Goal: Transaction & Acquisition: Purchase product/service

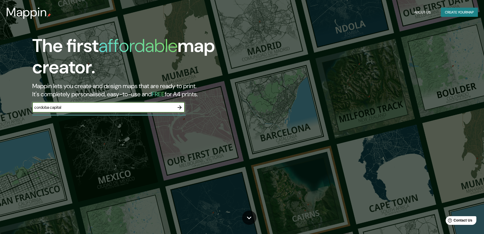
type input "cordoba capital"
click at [181, 108] on icon "button" at bounding box center [180, 107] width 6 height 6
drag, startPoint x: 94, startPoint y: 108, endPoint x: 91, endPoint y: 108, distance: 2.8
click at [92, 108] on input "text" at bounding box center [103, 107] width 142 height 6
type input "cordoba argentina"
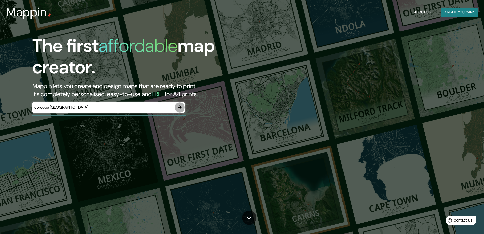
click at [178, 107] on icon "button" at bounding box center [180, 107] width 4 height 4
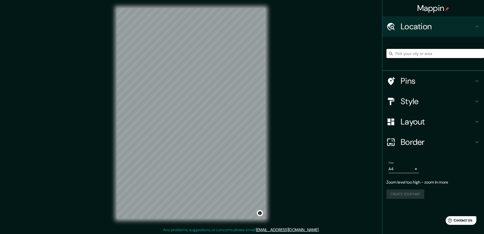
click at [439, 54] on input "Pick your city or area" at bounding box center [436, 53] width 98 height 9
click at [438, 54] on input "[GEOGRAPHIC_DATA], [GEOGRAPHIC_DATA], [GEOGRAPHIC_DATA]" at bounding box center [436, 53] width 98 height 9
click at [474, 56] on input "[GEOGRAPHIC_DATA], [GEOGRAPHIC_DATA], [GEOGRAPHIC_DATA]" at bounding box center [436, 53] width 98 height 9
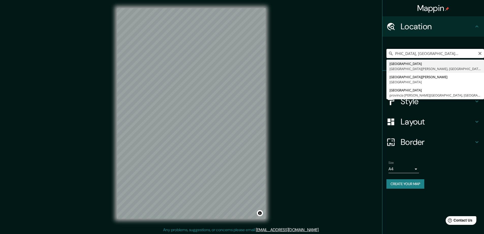
scroll to position [0, 19]
type input "[GEOGRAPHIC_DATA], [GEOGRAPHIC_DATA], [GEOGRAPHIC_DATA]"
click at [354, 70] on div "Mappin Location Córdoba, Provincia de Córdoba, Argentina Córdoba Provincia de C…" at bounding box center [242, 117] width 484 height 235
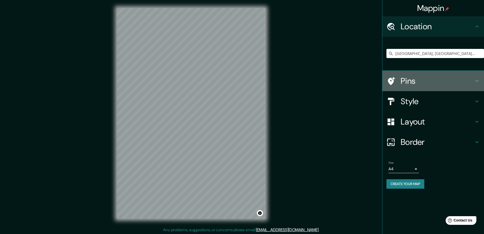
click at [428, 78] on h4 "Pins" at bounding box center [437, 81] width 73 height 10
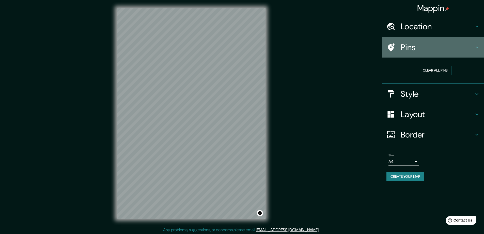
click at [446, 54] on div "Pins" at bounding box center [434, 47] width 102 height 20
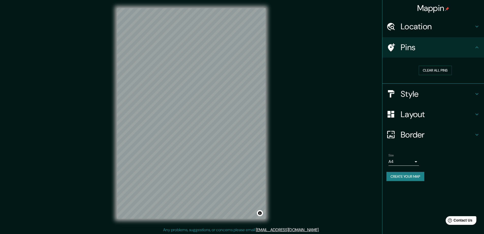
scroll to position [1, 0]
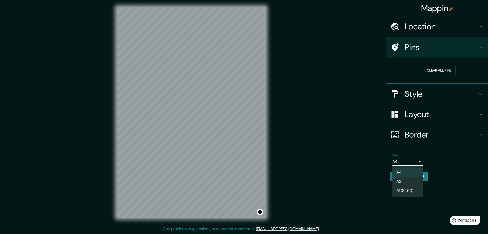
click at [412, 163] on body "Mappin Location Córdoba, Provincia de Córdoba, Argentina Córdoba Provincia de C…" at bounding box center [244, 116] width 488 height 234
click at [413, 162] on div at bounding box center [244, 117] width 488 height 234
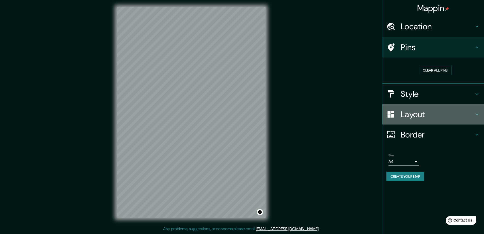
click at [423, 113] on h4 "Layout" at bounding box center [437, 114] width 73 height 10
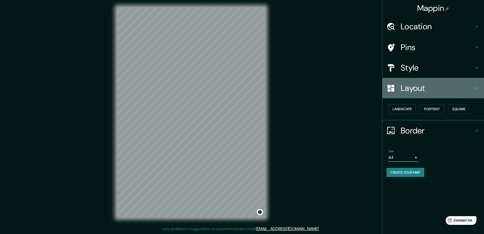
click at [424, 93] on h4 "Layout" at bounding box center [437, 88] width 73 height 10
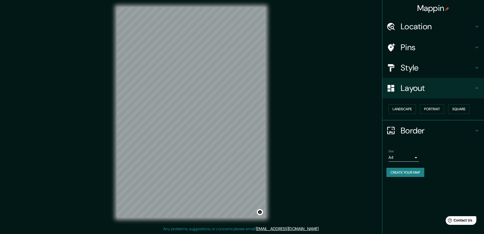
click at [422, 69] on h4 "Style" at bounding box center [437, 68] width 73 height 10
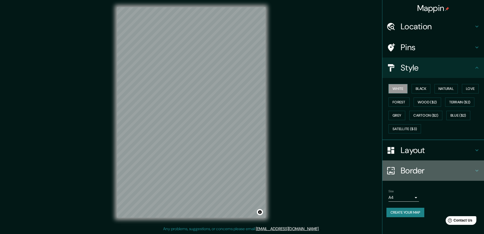
click at [425, 176] on div "Border" at bounding box center [434, 170] width 102 height 20
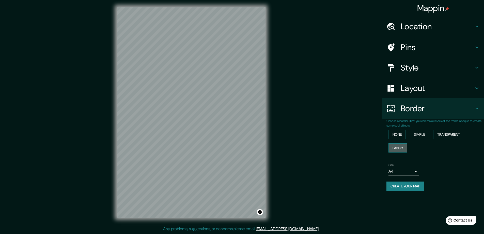
click at [400, 148] on button "Fancy" at bounding box center [398, 147] width 19 height 9
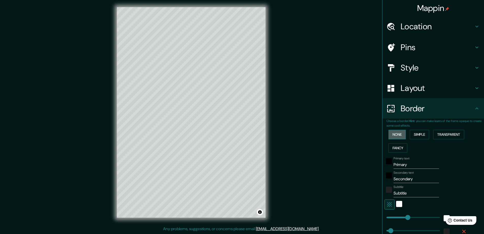
click at [399, 134] on button "None" at bounding box center [397, 134] width 17 height 9
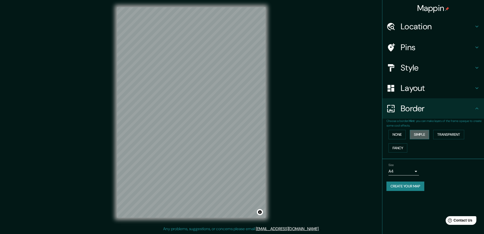
click at [422, 134] on button "Simple" at bounding box center [419, 134] width 19 height 9
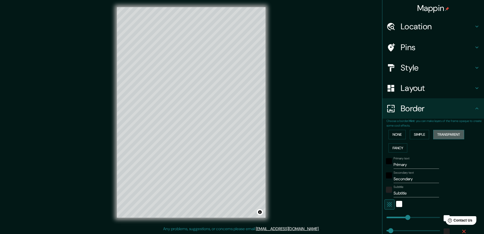
click at [442, 135] on button "Transparent" at bounding box center [448, 134] width 31 height 9
click at [395, 146] on button "Fancy" at bounding box center [398, 147] width 19 height 9
click at [396, 135] on button "None" at bounding box center [397, 134] width 17 height 9
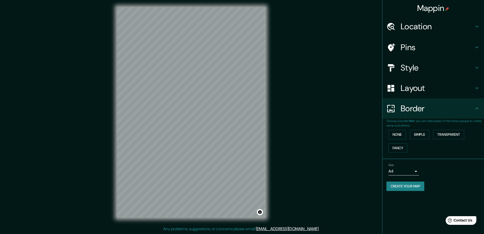
click at [417, 113] on h4 "Border" at bounding box center [437, 108] width 73 height 10
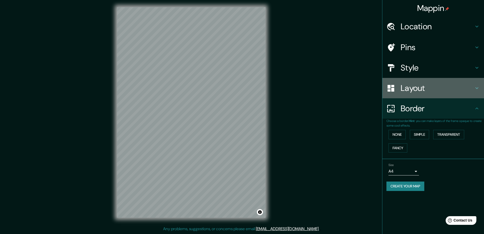
click at [411, 89] on h4 "Layout" at bounding box center [437, 88] width 73 height 10
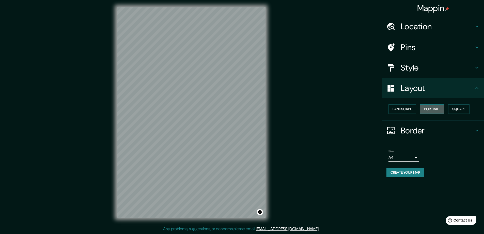
click at [429, 109] on button "Portrait" at bounding box center [432, 108] width 24 height 9
click at [411, 109] on button "Landscape" at bounding box center [402, 108] width 27 height 9
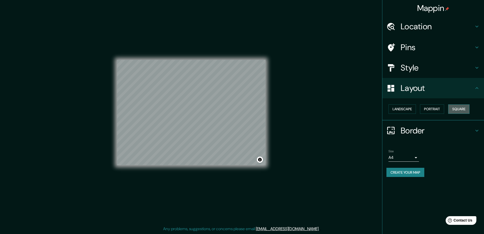
click at [463, 109] on button "Square" at bounding box center [458, 108] width 21 height 9
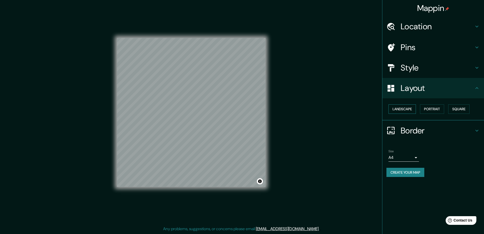
click at [408, 109] on button "Landscape" at bounding box center [402, 108] width 27 height 9
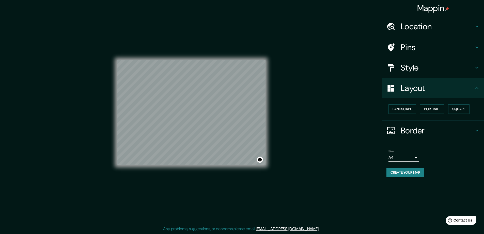
click at [441, 64] on h4 "Style" at bounding box center [437, 68] width 73 height 10
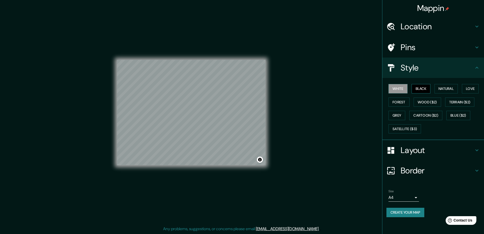
click at [429, 89] on button "Black" at bounding box center [421, 88] width 19 height 9
click at [427, 89] on button "Black" at bounding box center [421, 88] width 19 height 9
click at [444, 90] on button "Natural" at bounding box center [446, 88] width 23 height 9
click at [467, 88] on button "Love" at bounding box center [470, 88] width 17 height 9
click at [390, 104] on button "Forest" at bounding box center [399, 101] width 21 height 9
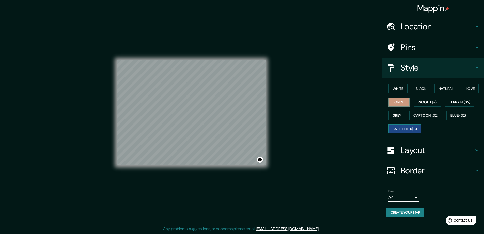
click at [396, 126] on button "Satellite ($3)" at bounding box center [405, 128] width 33 height 9
click at [435, 116] on button "Cartoon ($2)" at bounding box center [425, 115] width 33 height 9
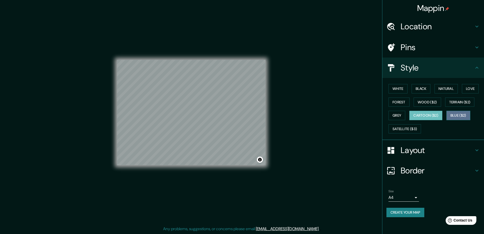
click at [461, 114] on button "Blue ($2)" at bounding box center [459, 115] width 24 height 9
click at [392, 113] on button "Grey" at bounding box center [397, 115] width 17 height 9
click at [425, 109] on div "White Black Natural Love Forest Wood ($2) Terrain ($2) Grey Cartoon ($2) Blue (…" at bounding box center [436, 108] width 98 height 53
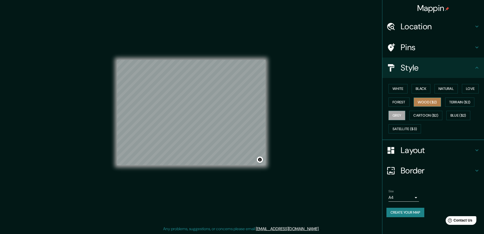
click at [430, 106] on button "Wood ($2)" at bounding box center [427, 101] width 27 height 9
click at [457, 103] on button "Terrain ($2)" at bounding box center [459, 101] width 29 height 9
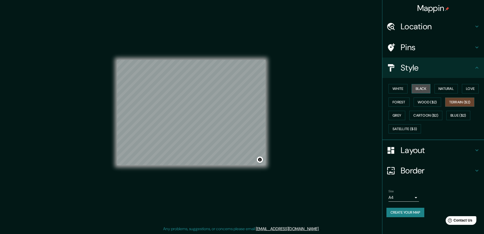
click at [425, 87] on button "Black" at bounding box center [421, 88] width 19 height 9
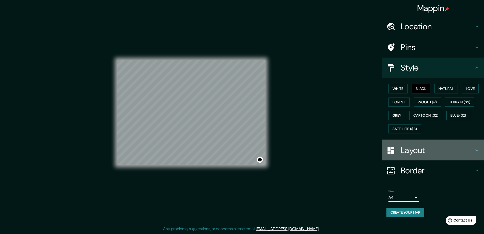
click at [433, 149] on h4 "Layout" at bounding box center [437, 150] width 73 height 10
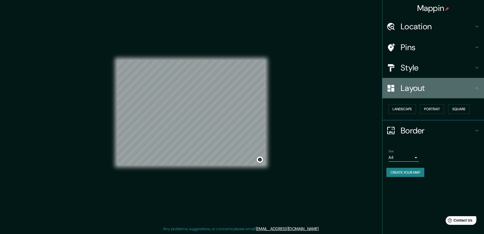
click at [430, 91] on h4 "Layout" at bounding box center [437, 88] width 73 height 10
click at [409, 91] on h4 "Layout" at bounding box center [437, 88] width 73 height 10
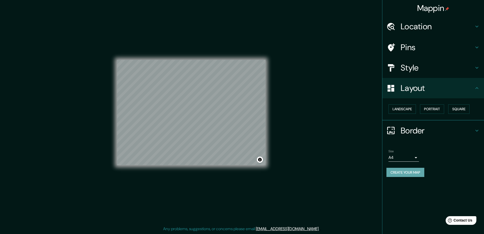
click at [414, 170] on button "Create your map" at bounding box center [406, 172] width 38 height 9
click at [462, 177] on div "Size A4 single Create your map" at bounding box center [434, 164] width 94 height 34
click at [417, 173] on button "Create your map" at bounding box center [406, 172] width 38 height 9
click at [335, 50] on div "Mappin Location Córdoba, Provincia de Córdoba, Argentina Córdoba Provincia de C…" at bounding box center [242, 116] width 484 height 235
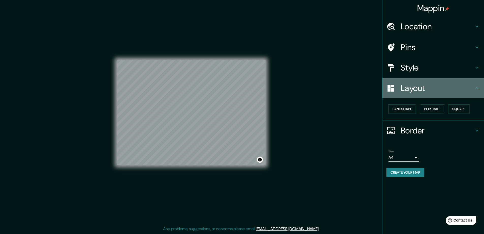
click at [410, 89] on h4 "Layout" at bounding box center [437, 88] width 73 height 10
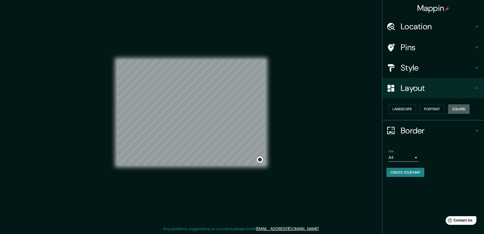
click at [470, 108] on button "Square" at bounding box center [458, 108] width 21 height 9
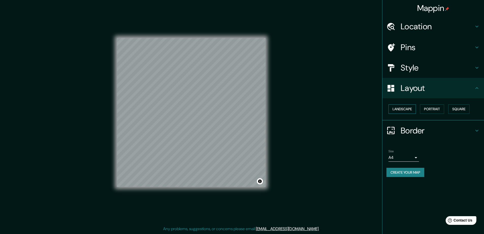
click at [397, 109] on button "Landscape" at bounding box center [402, 108] width 27 height 9
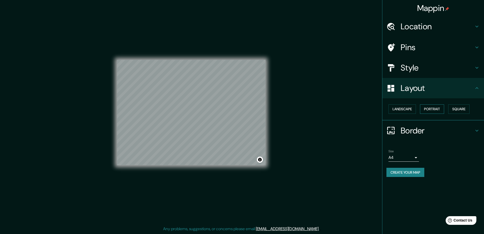
click at [428, 108] on button "Portrait" at bounding box center [432, 108] width 24 height 9
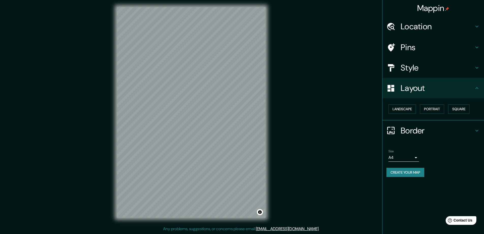
scroll to position [0, 0]
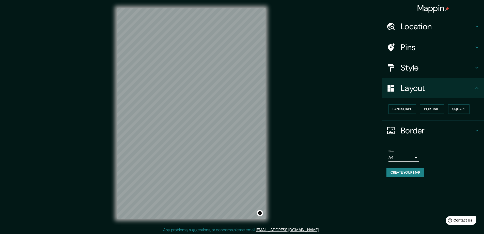
click at [431, 132] on h4 "Border" at bounding box center [437, 130] width 73 height 10
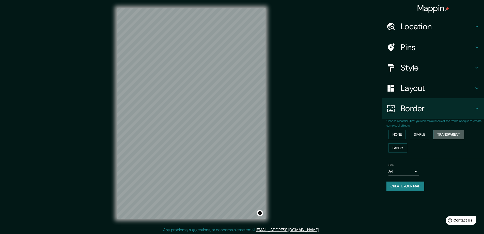
click at [463, 137] on button "Transparent" at bounding box center [448, 134] width 31 height 9
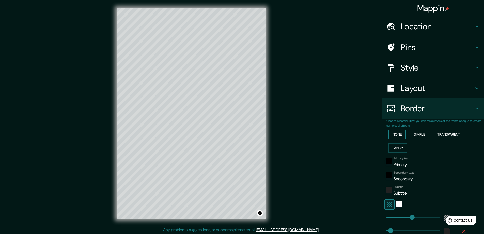
click at [389, 133] on button "None" at bounding box center [397, 134] width 17 height 9
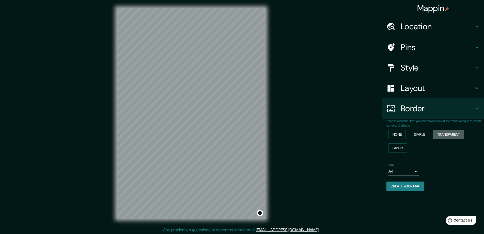
click at [451, 134] on button "Transparent" at bounding box center [448, 134] width 31 height 9
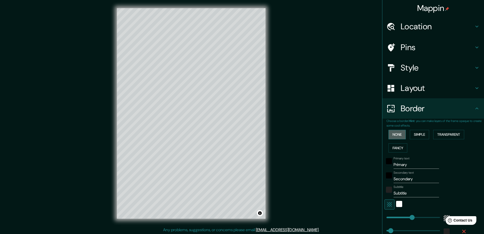
click at [391, 132] on button "None" at bounding box center [397, 134] width 17 height 9
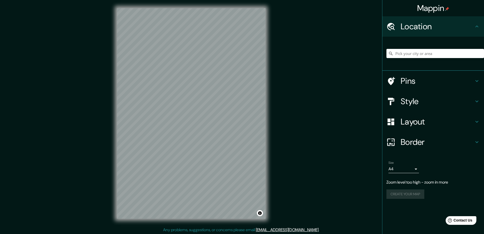
click at [423, 58] on div at bounding box center [436, 53] width 98 height 25
click at [423, 57] on input "Pick your city or area" at bounding box center [436, 53] width 98 height 9
paste input "plano nolli cordoba capital barrio [GEOGRAPHIC_DATA]"
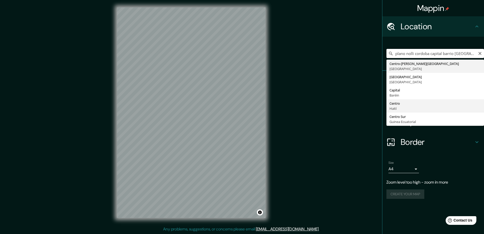
scroll to position [1, 0]
drag, startPoint x: 414, startPoint y: 54, endPoint x: 329, endPoint y: 60, distance: 85.1
click at [334, 58] on div "Mappin Location plano nolli cordoba capital barrio centro Centro-[PERSON_NAME][…" at bounding box center [242, 116] width 484 height 235
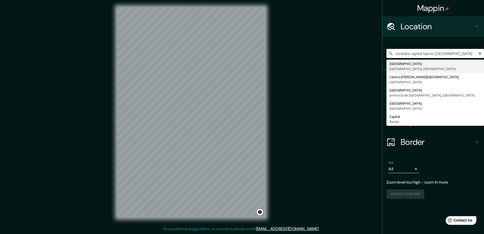
type input "[GEOGRAPHIC_DATA], [GEOGRAPHIC_DATA], [GEOGRAPHIC_DATA]"
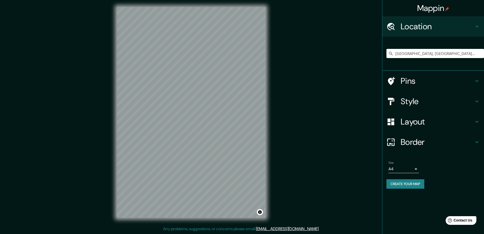
click at [412, 121] on h4 "Layout" at bounding box center [437, 121] width 73 height 10
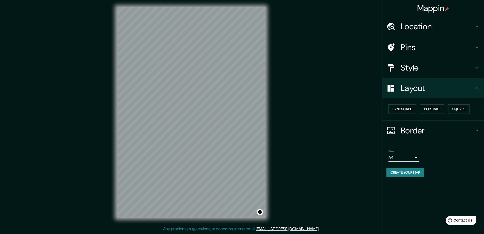
click at [416, 77] on div "Style" at bounding box center [434, 67] width 102 height 20
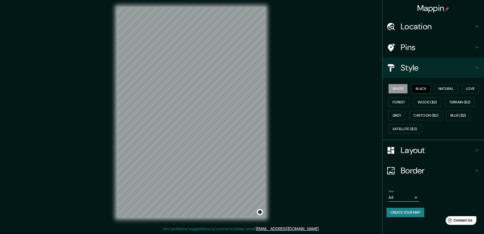
click at [426, 89] on button "Black" at bounding box center [421, 88] width 19 height 9
click at [409, 67] on h4 "Style" at bounding box center [437, 68] width 73 height 10
click at [270, 110] on div "© Mapbox © OpenStreetMap Improve this map" at bounding box center [191, 112] width 165 height 226
click at [276, 101] on div "Mappin Location [GEOGRAPHIC_DATA], [GEOGRAPHIC_DATA], [GEOGRAPHIC_DATA] Pins St…" at bounding box center [242, 116] width 484 height 235
click at [282, 109] on div "Mappin Location [GEOGRAPHIC_DATA], [GEOGRAPHIC_DATA], [GEOGRAPHIC_DATA] Pins St…" at bounding box center [242, 116] width 484 height 235
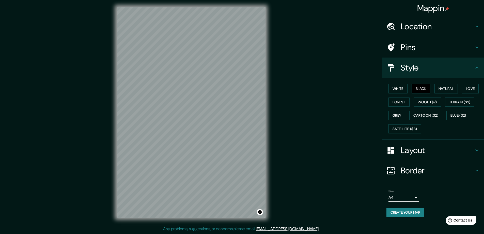
click at [300, 105] on div "Mappin Location [GEOGRAPHIC_DATA], [GEOGRAPHIC_DATA], [GEOGRAPHIC_DATA] Pins St…" at bounding box center [242, 116] width 484 height 235
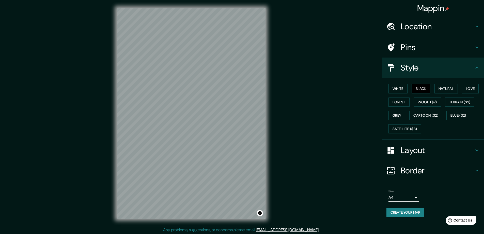
click at [408, 161] on div "Border" at bounding box center [434, 170] width 102 height 20
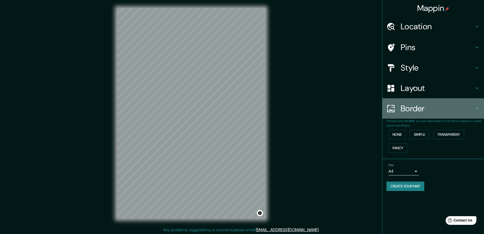
click at [405, 99] on div "Border" at bounding box center [434, 108] width 102 height 20
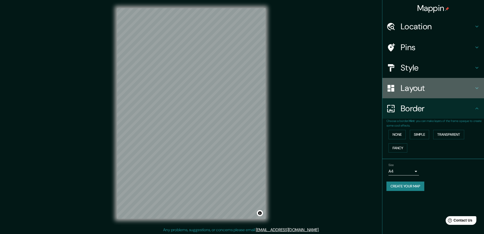
click at [406, 95] on div "Layout" at bounding box center [434, 88] width 102 height 20
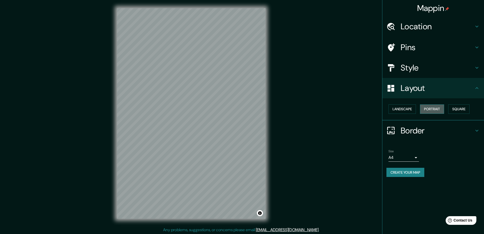
click at [429, 109] on button "Portrait" at bounding box center [432, 108] width 24 height 9
click at [406, 110] on button "Landscape" at bounding box center [402, 108] width 27 height 9
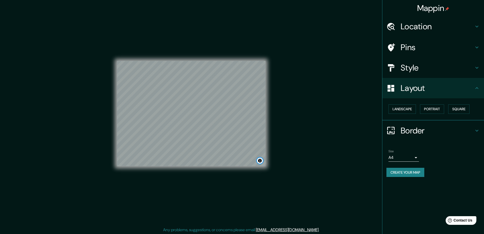
click at [261, 160] on button "Toggle attribution" at bounding box center [260, 160] width 6 height 6
click at [402, 169] on button "Create your map" at bounding box center [406, 172] width 38 height 9
click at [287, 175] on div "Mappin Location [GEOGRAPHIC_DATA], [GEOGRAPHIC_DATA], [GEOGRAPHIC_DATA] Pins St…" at bounding box center [242, 117] width 484 height 235
click at [402, 173] on div "Create your map" at bounding box center [434, 172] width 94 height 9
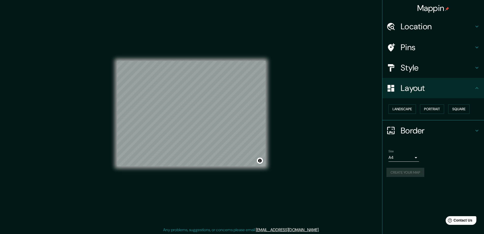
click at [402, 173] on div "Create your map" at bounding box center [434, 172] width 94 height 9
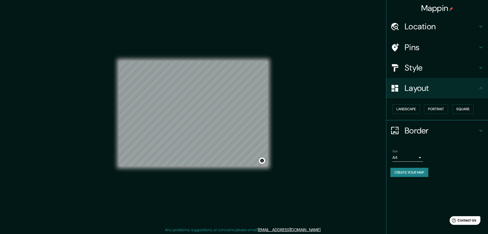
click at [417, 159] on body "Mappin Location [GEOGRAPHIC_DATA], [GEOGRAPHIC_DATA], [GEOGRAPHIC_DATA] Pins St…" at bounding box center [244, 117] width 488 height 234
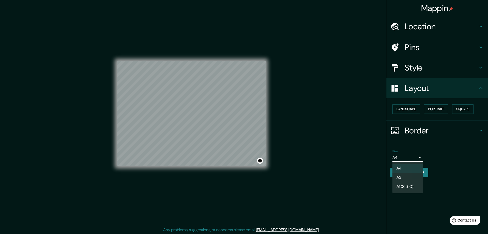
click at [419, 169] on li "A4" at bounding box center [407, 167] width 31 height 9
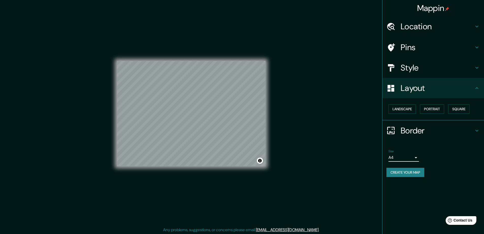
click at [418, 172] on button "Create your map" at bounding box center [406, 172] width 38 height 9
click at [433, 130] on h4 "Border" at bounding box center [437, 130] width 73 height 10
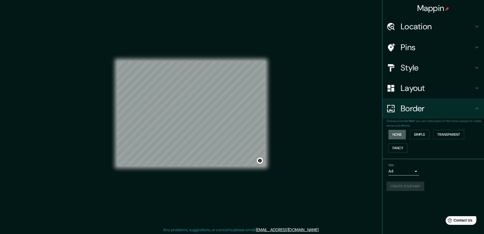
click at [395, 131] on button "None" at bounding box center [397, 134] width 17 height 9
click at [420, 45] on h4 "Pins" at bounding box center [437, 47] width 73 height 10
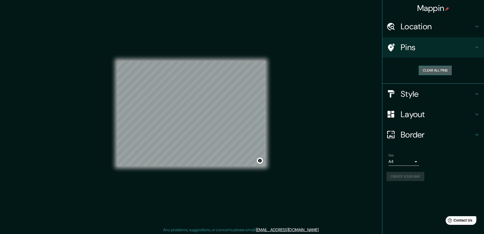
click at [435, 70] on button "Clear all pins" at bounding box center [435, 70] width 33 height 9
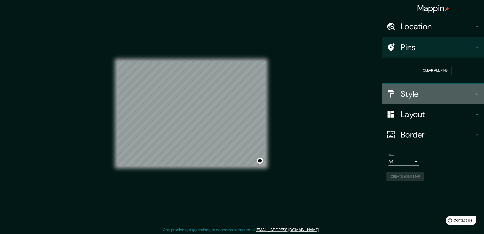
click at [430, 94] on h4 "Style" at bounding box center [437, 94] width 73 height 10
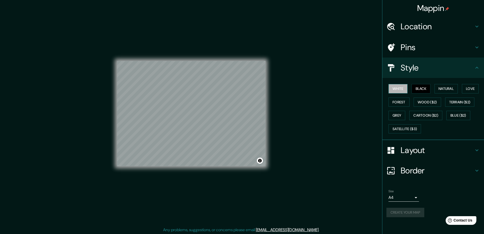
click at [397, 87] on button "White" at bounding box center [398, 88] width 19 height 9
click at [412, 211] on button "Create your map" at bounding box center [406, 211] width 38 height 9
click at [429, 88] on button "Black" at bounding box center [421, 88] width 19 height 9
